Goal: Use online tool/utility

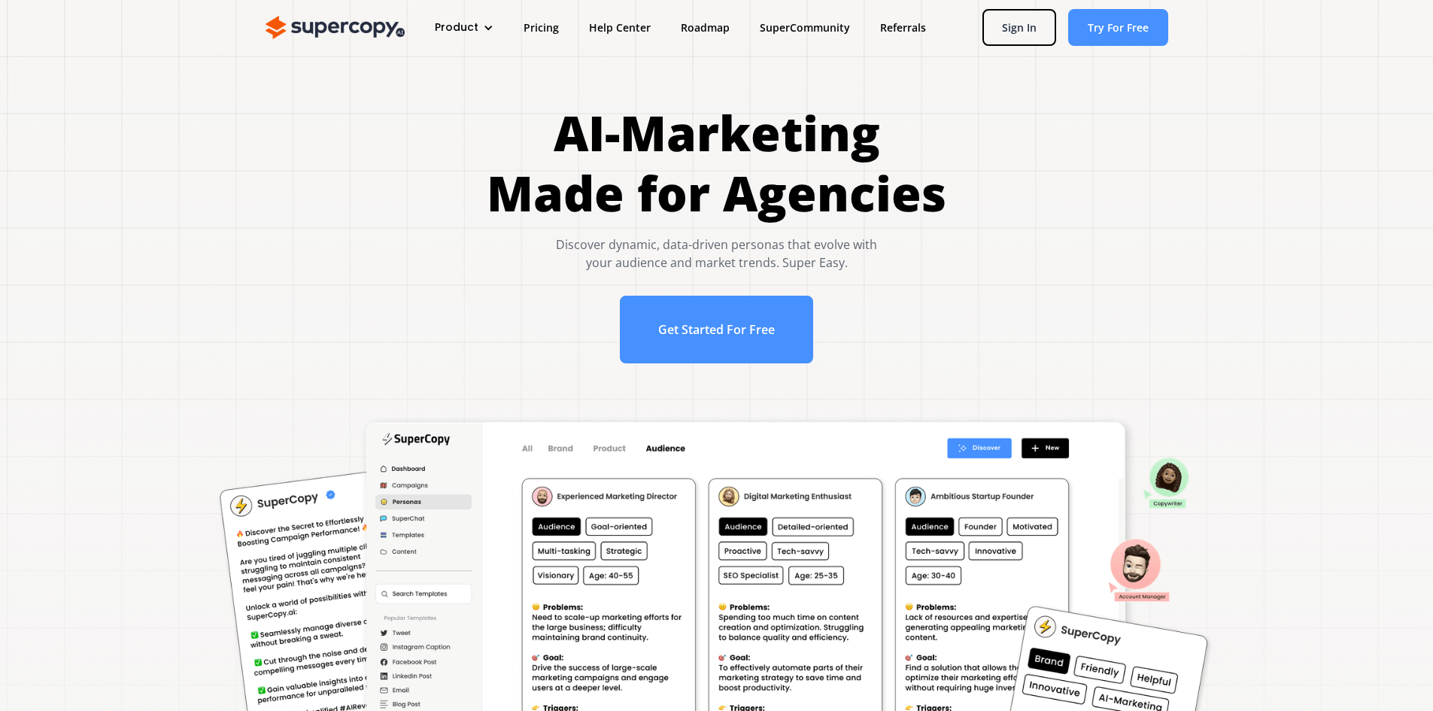
click at [696, 247] on div "Discover dynamic, data-driven personas that evolve with your audience and marke…" at bounding box center [717, 253] width 460 height 36
copy div "Discover dynamic, data-driven personas that evolve with"
click at [798, 253] on div "Discover dynamic, data-driven personas that evolve with your audience and marke…" at bounding box center [717, 253] width 460 height 36
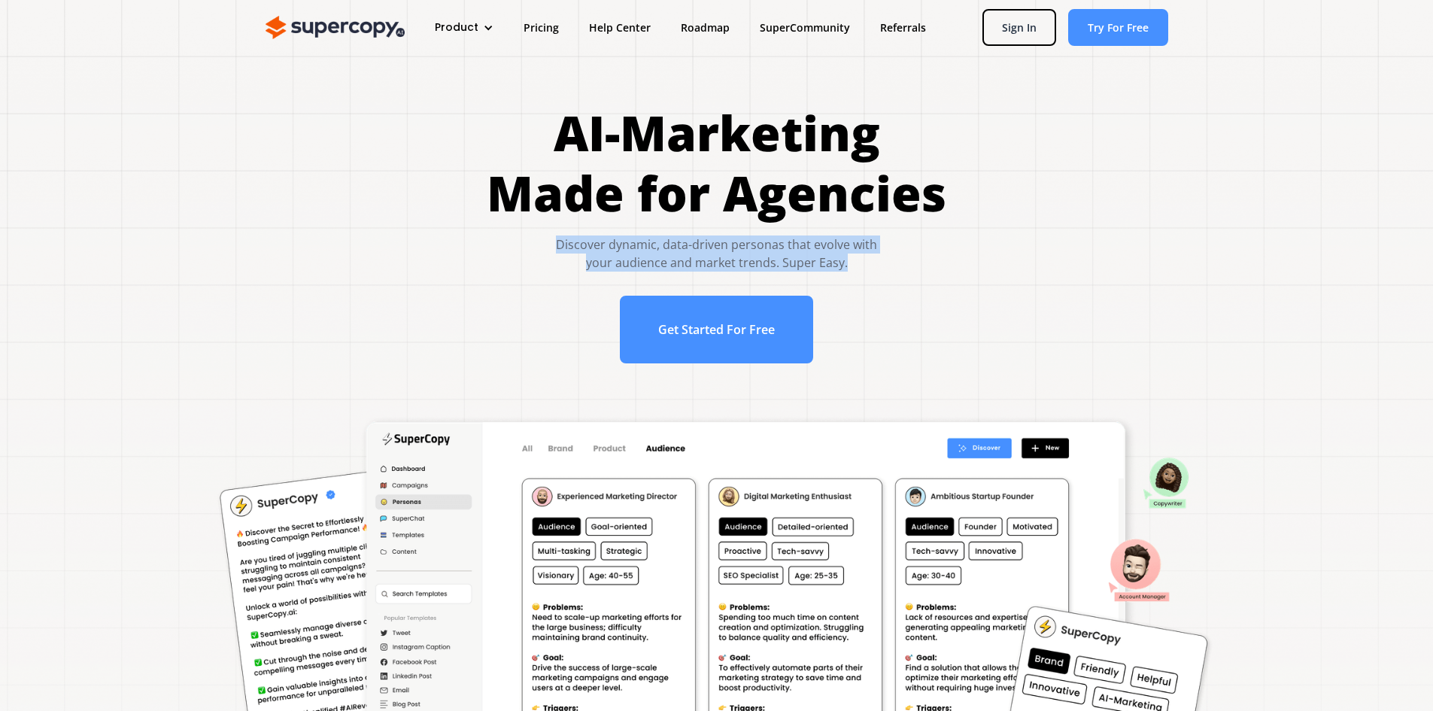
drag, startPoint x: 869, startPoint y: 268, endPoint x: 551, endPoint y: 229, distance: 321.2
click at [551, 229] on div "AI-Marketing Made for Agencies Discover dynamic, data-driven personas that evol…" at bounding box center [717, 233] width 460 height 260
copy div "Discover dynamic, data-driven personas that evolve with your audience and marke…"
